Goal: Communication & Community: Answer question/provide support

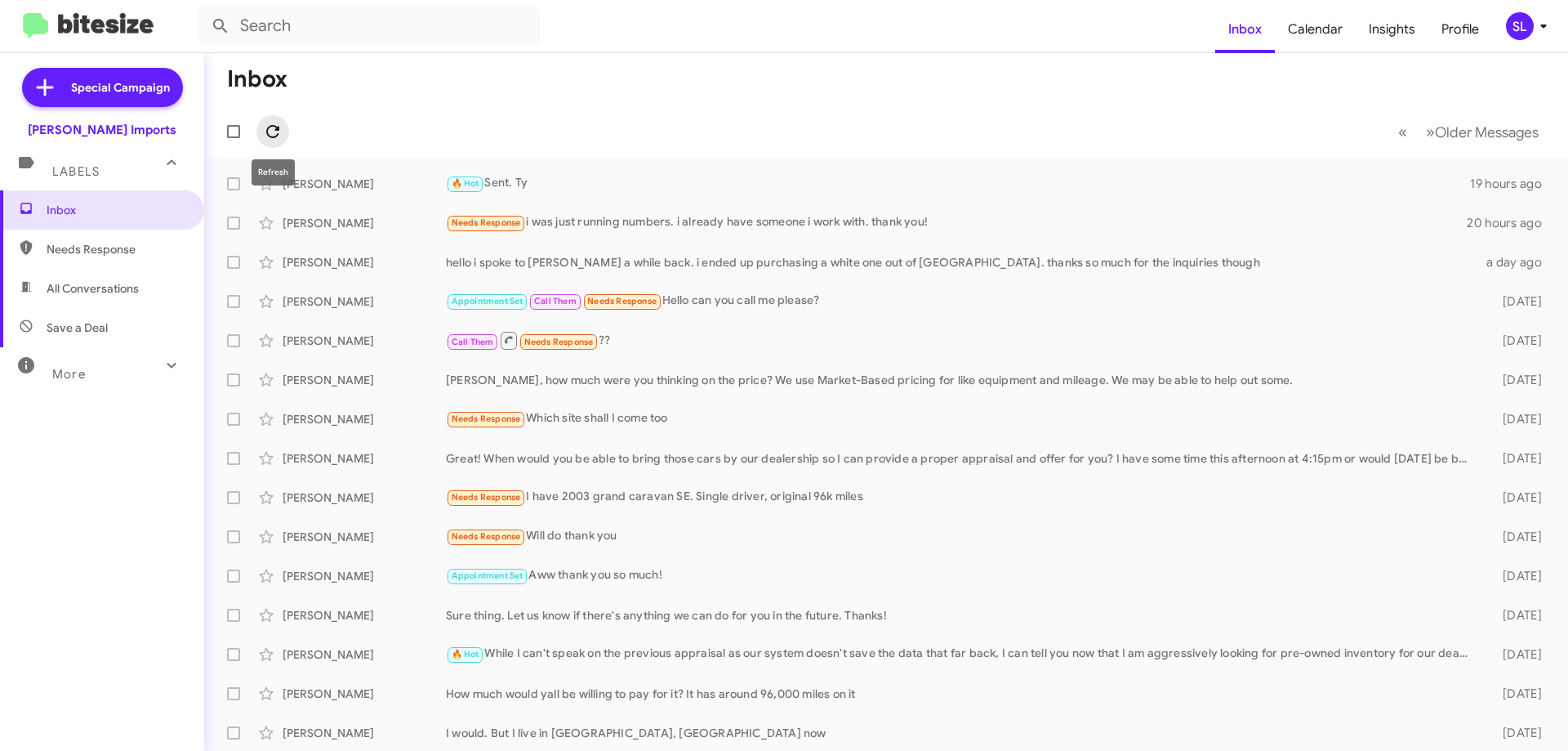
click at [283, 133] on span at bounding box center [273, 131] width 33 height 19
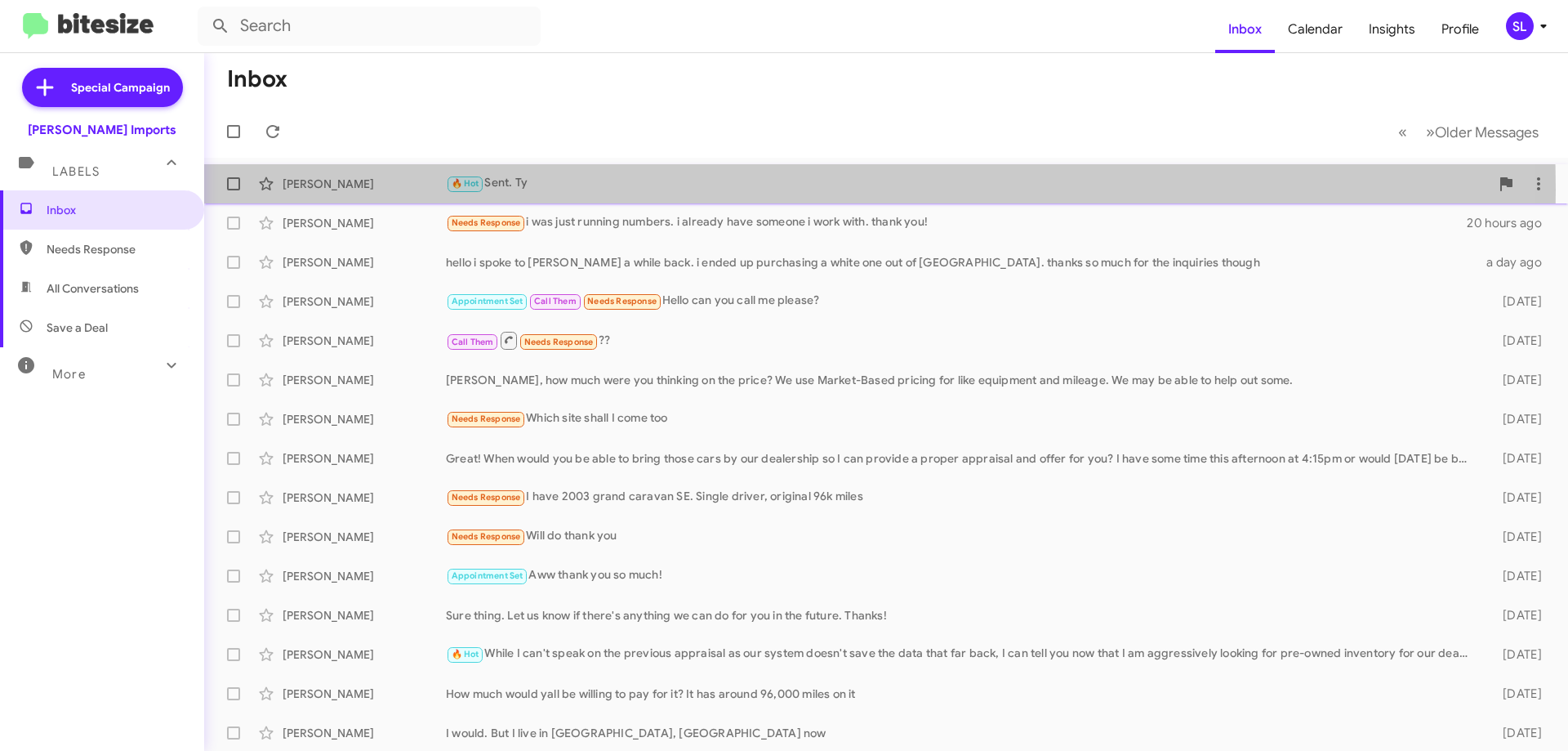
click at [611, 189] on div "🔥 Hot Sent. Ty" at bounding box center [968, 183] width 1044 height 19
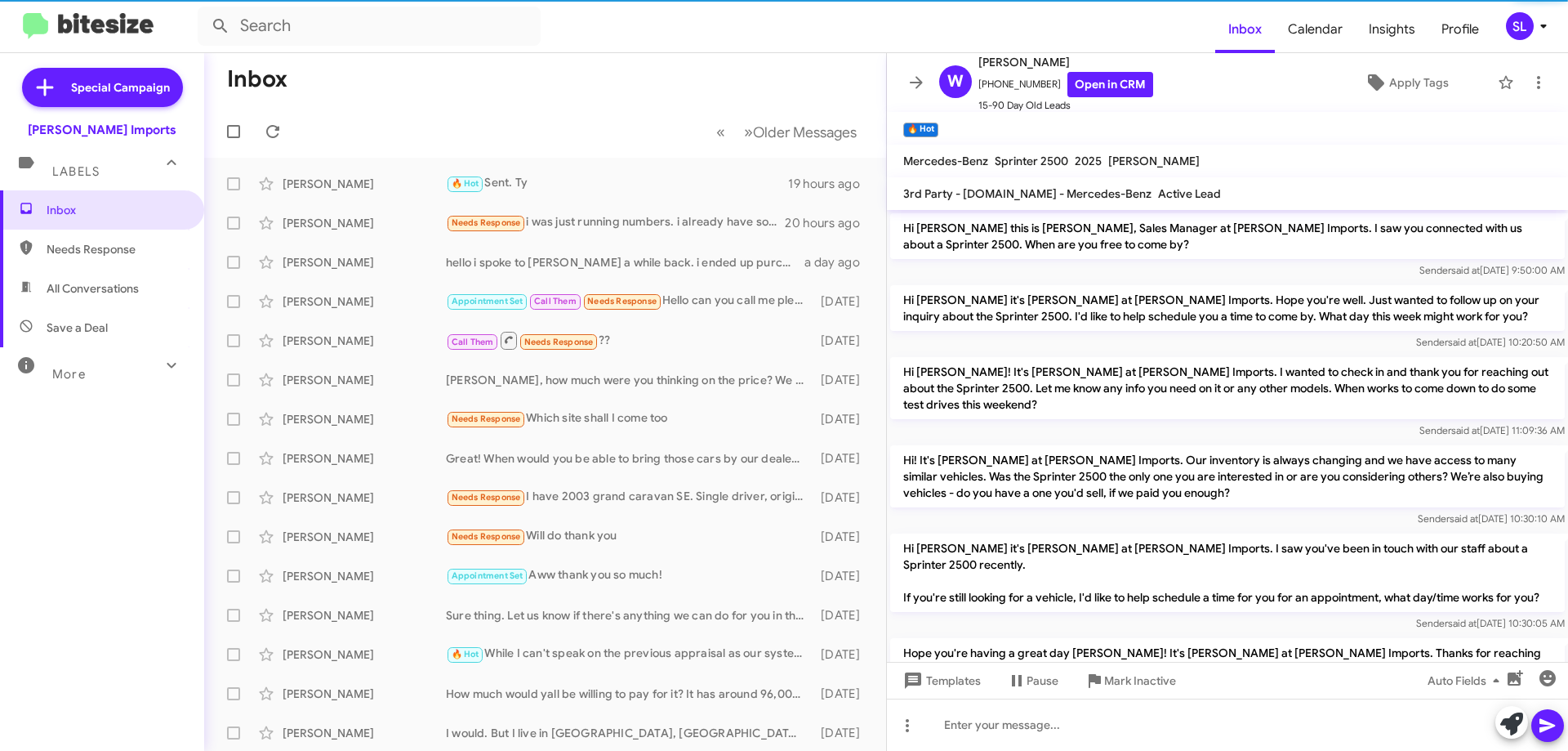
scroll to position [569, 0]
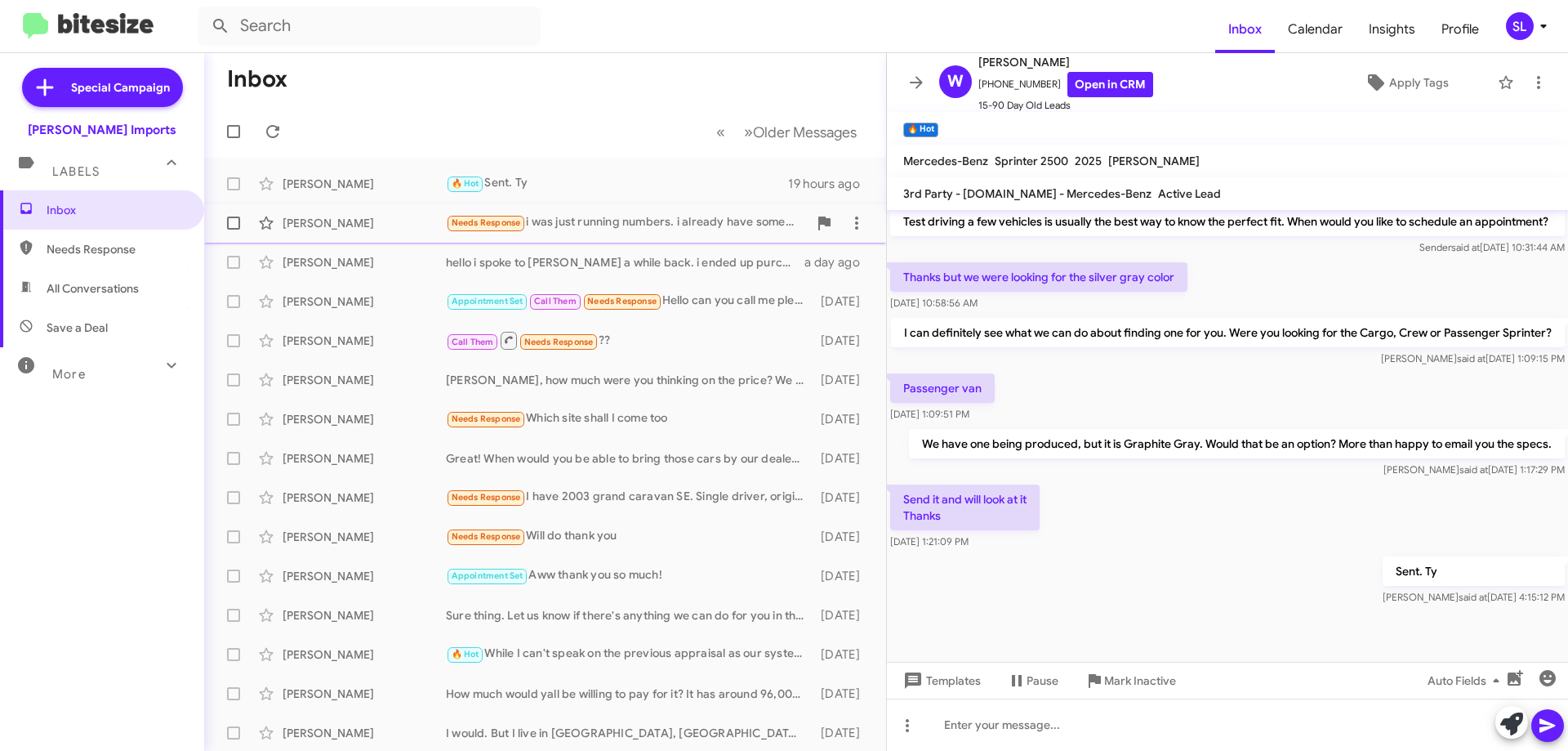
click at [654, 229] on div "Needs Response i was just running numbers. i already have someone i work with. …" at bounding box center [627, 222] width 361 height 19
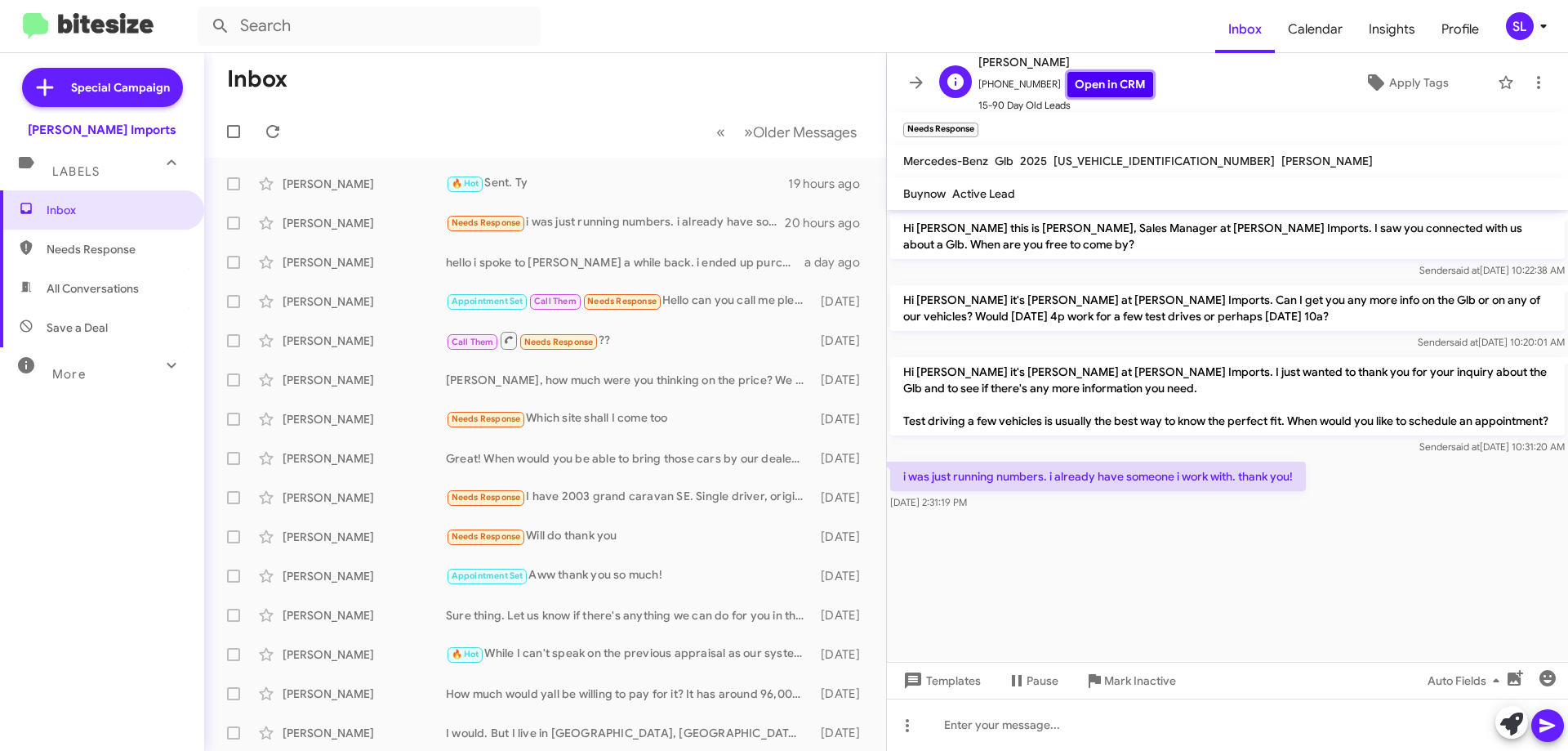
click at [1088, 86] on link "Open in CRM" at bounding box center [1110, 84] width 86 height 25
click at [909, 78] on icon at bounding box center [915, 82] width 19 height 19
